Goal: Find specific page/section: Find specific page/section

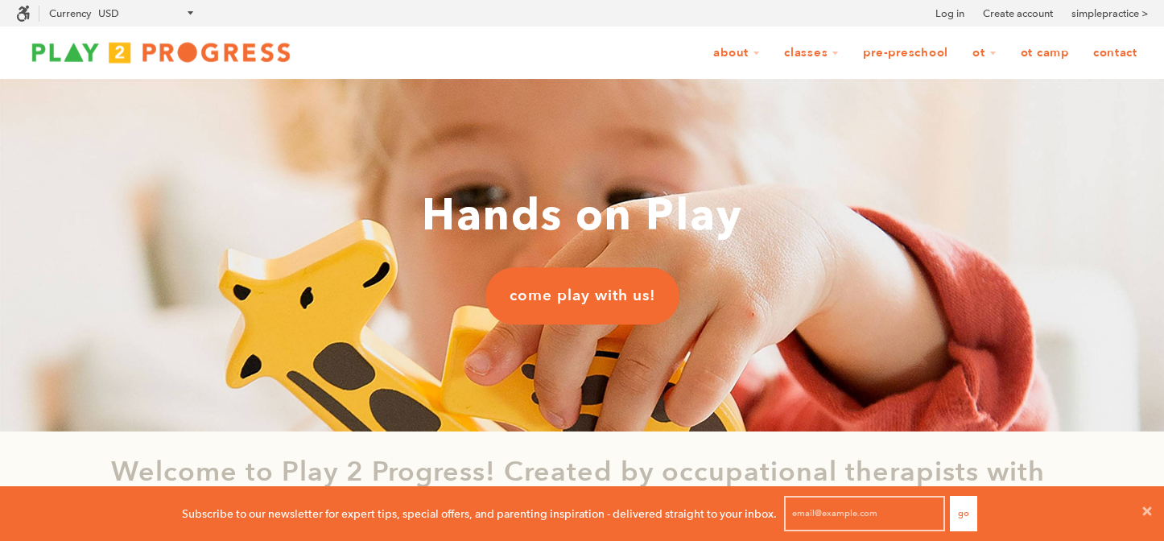
scroll to position [1, 1]
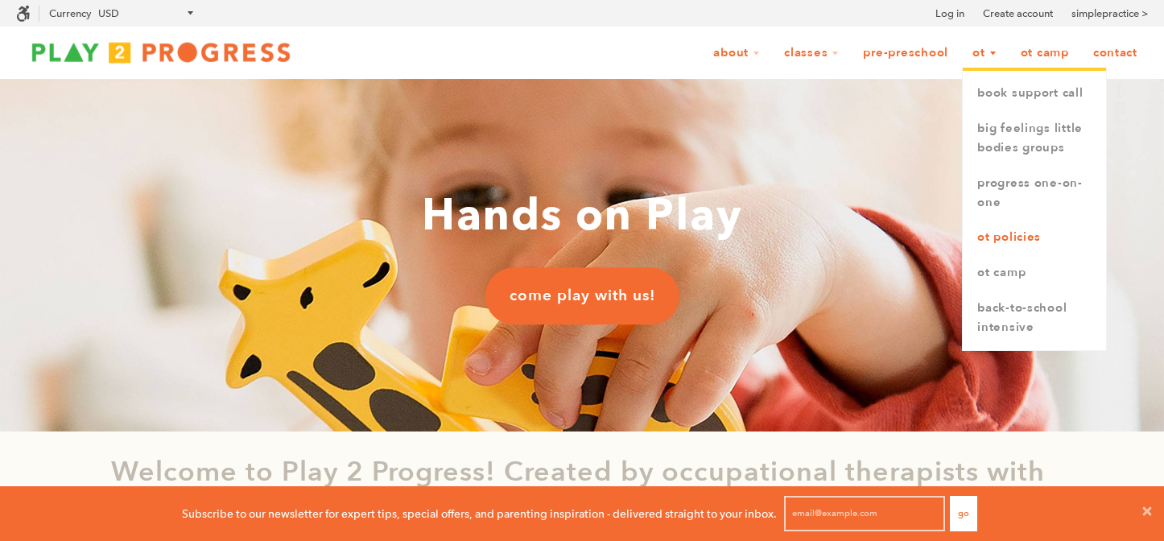
click at [1002, 240] on link "OT Policies" at bounding box center [1033, 237] width 143 height 35
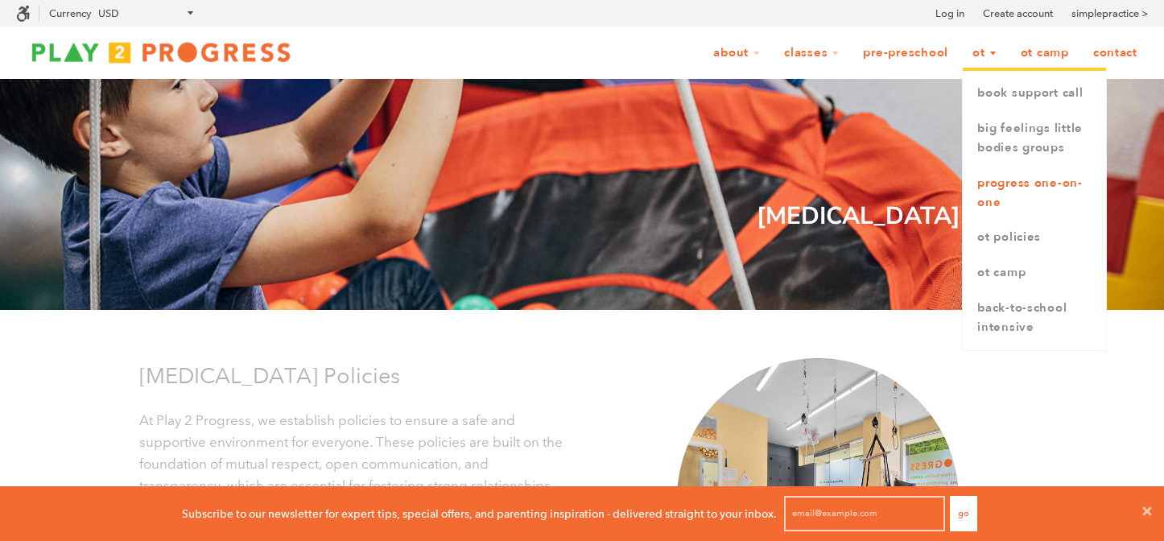
click at [993, 183] on link "Progress One-on-One" at bounding box center [1033, 193] width 143 height 55
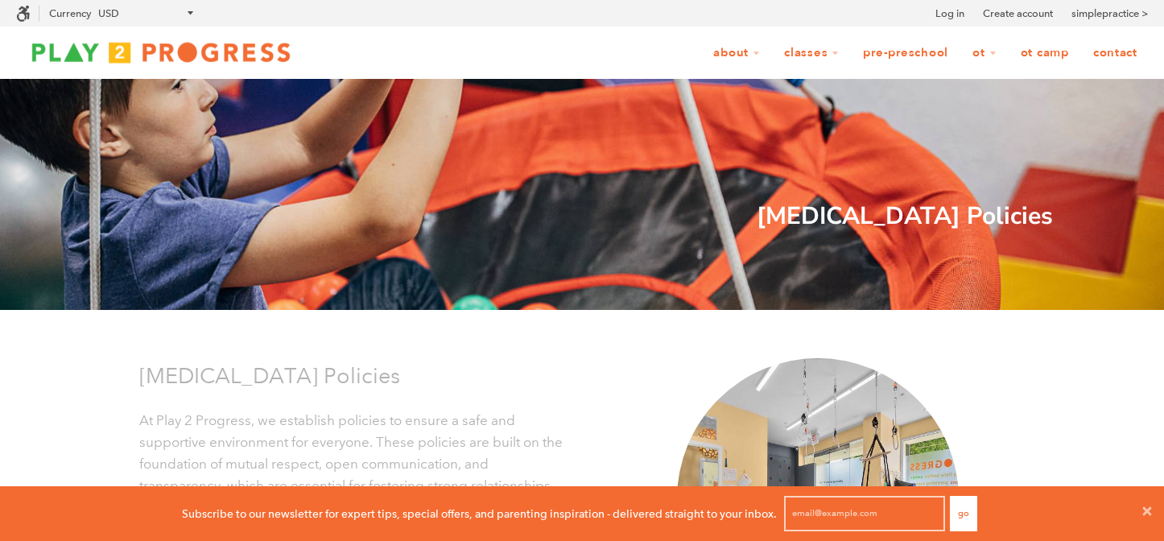
scroll to position [1, 1]
